Goal: Task Accomplishment & Management: Manage account settings

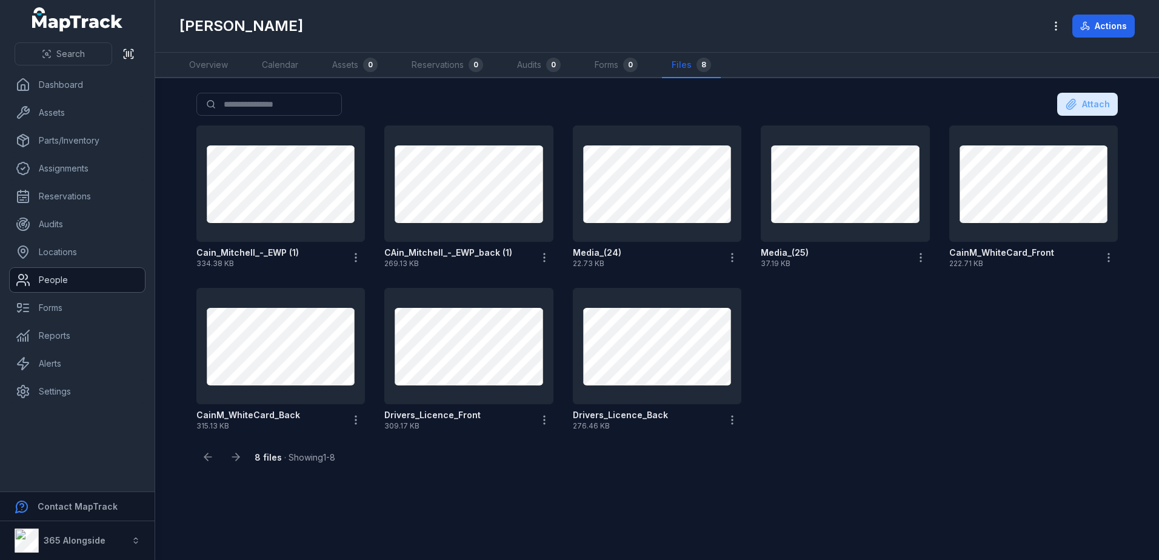
click at [83, 281] on link "People" at bounding box center [77, 280] width 135 height 24
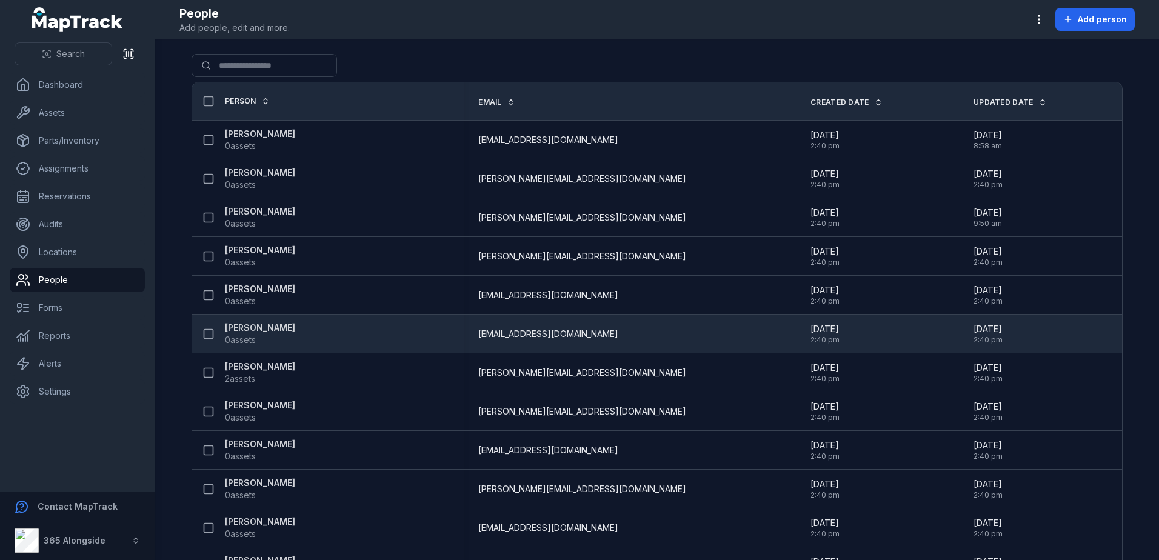
click at [239, 336] on span "0 assets" at bounding box center [240, 340] width 31 height 12
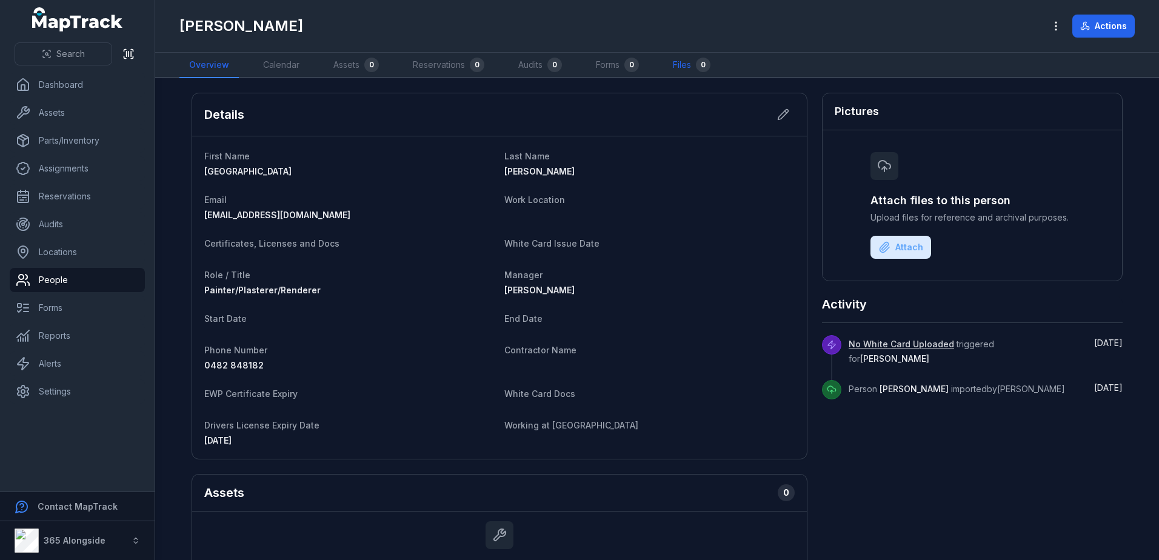
click at [678, 62] on link "Files 0" at bounding box center [691, 65] width 57 height 25
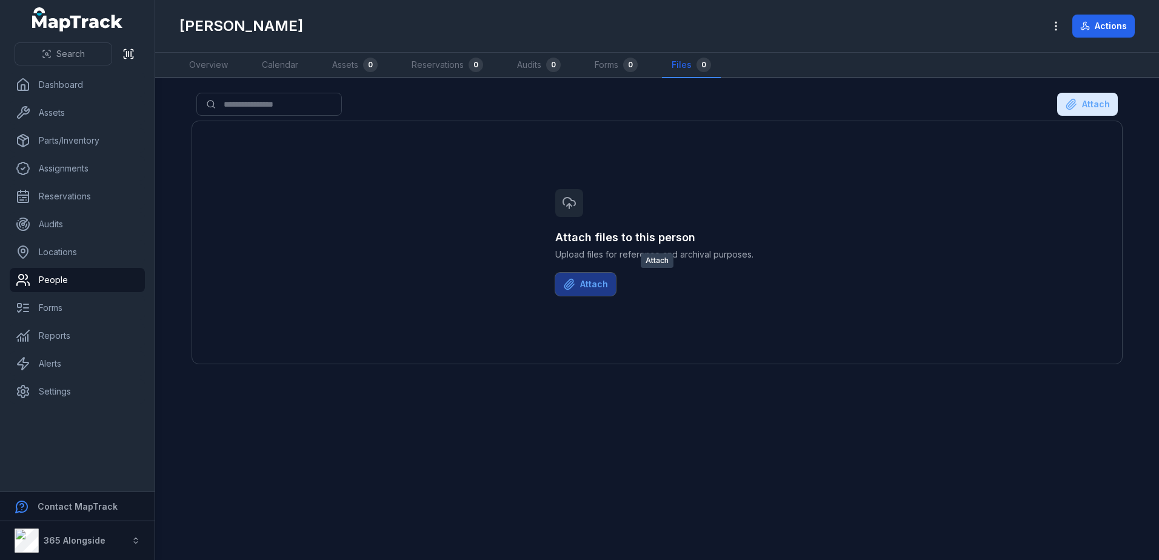
click at [600, 284] on button "Attach" at bounding box center [585, 284] width 61 height 23
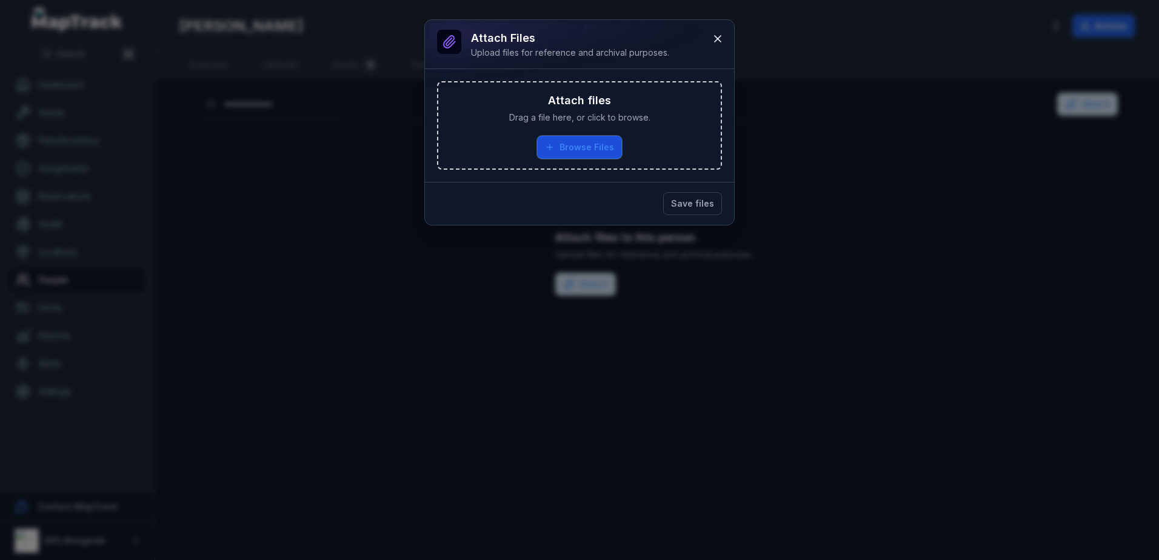
click at [593, 140] on button "Browse Files" at bounding box center [579, 147] width 85 height 23
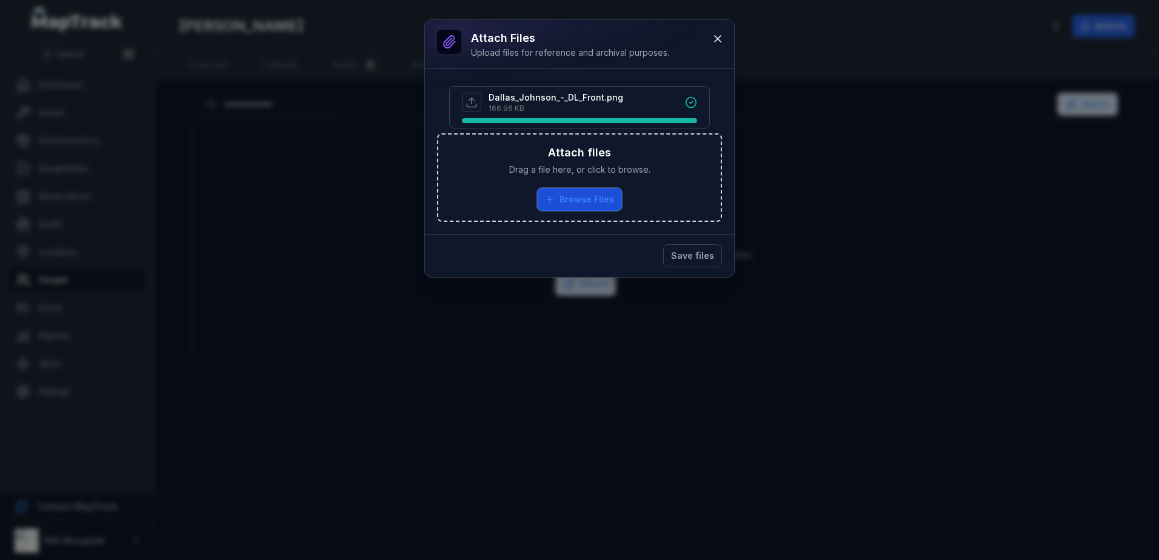
click at [589, 195] on button "Browse Files" at bounding box center [579, 199] width 85 height 23
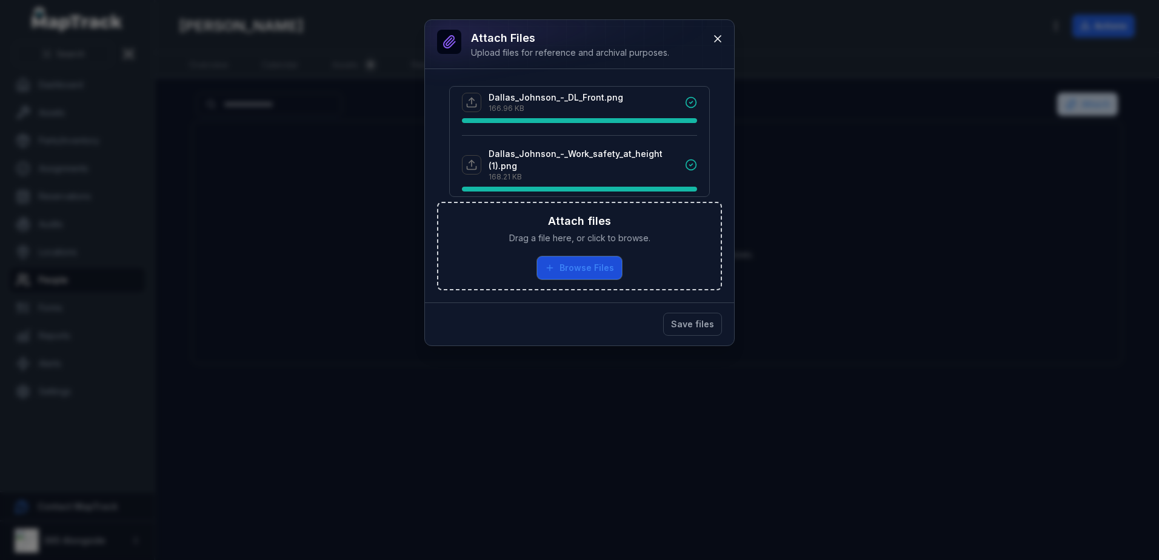
click at [563, 274] on button "Browse Files" at bounding box center [579, 267] width 85 height 23
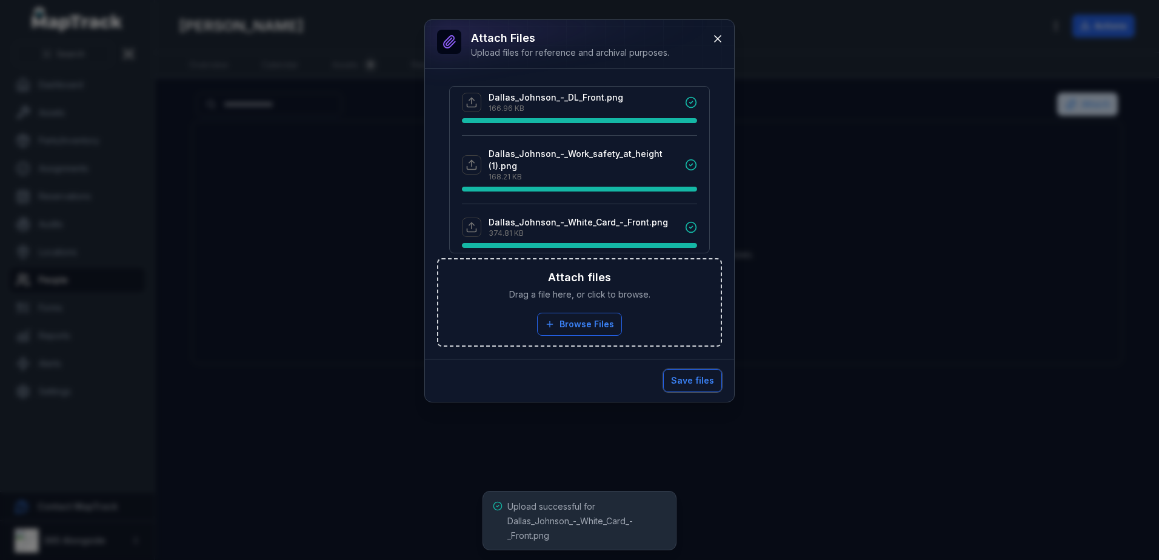
click at [697, 382] on button "Save files" at bounding box center [692, 380] width 59 height 23
